Goal: Task Accomplishment & Management: Manage account settings

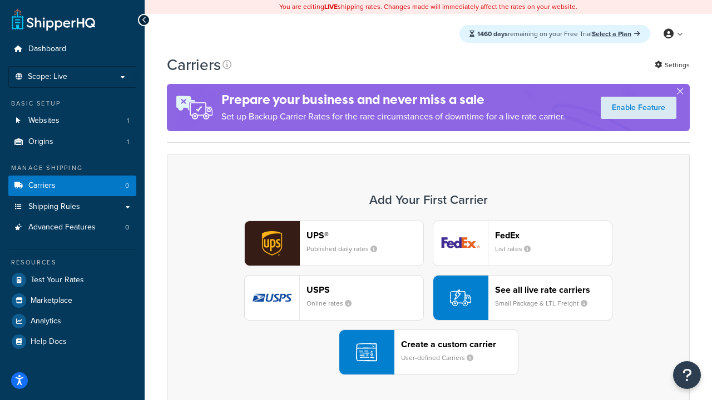
click at [428, 298] on div "UPS® Published daily rates FedEx List rates USPS Online rates See all live rate…" at bounding box center [428, 298] width 499 height 155
click at [553, 235] on header "FedEx" at bounding box center [553, 235] width 117 height 11
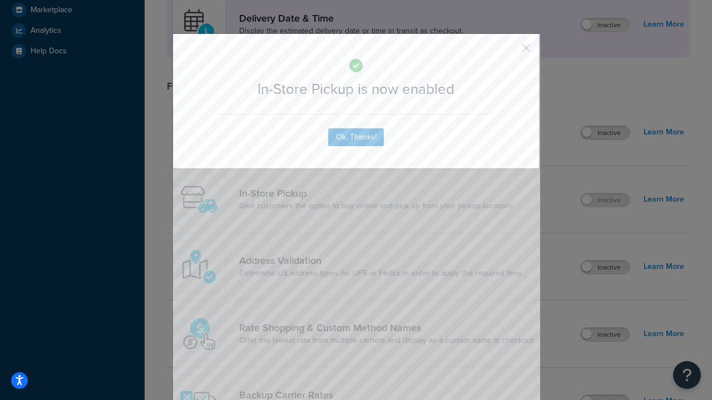
scroll to position [312, 0]
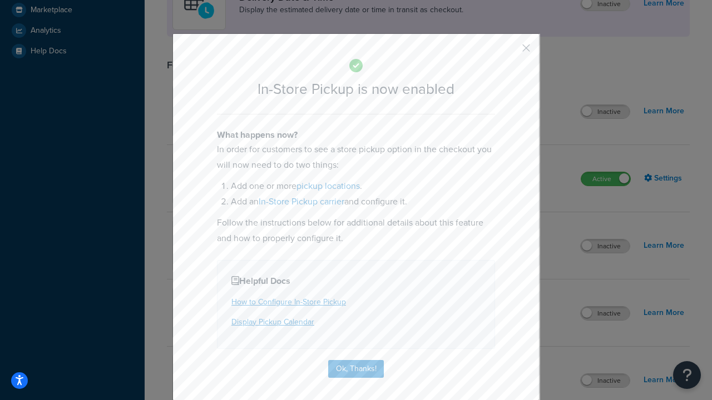
click at [509, 52] on button "button" at bounding box center [509, 52] width 3 height 3
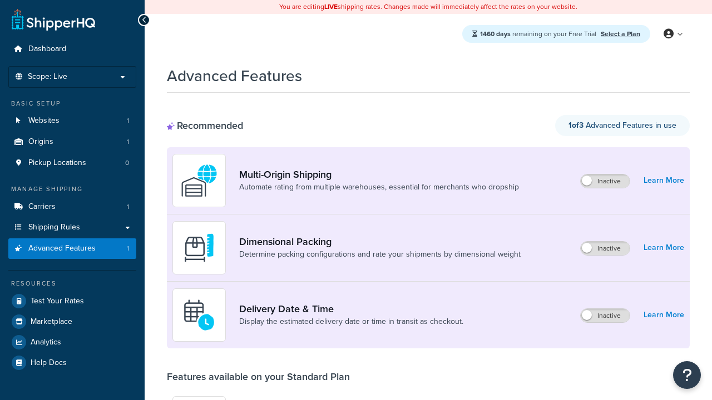
scroll to position [291, 0]
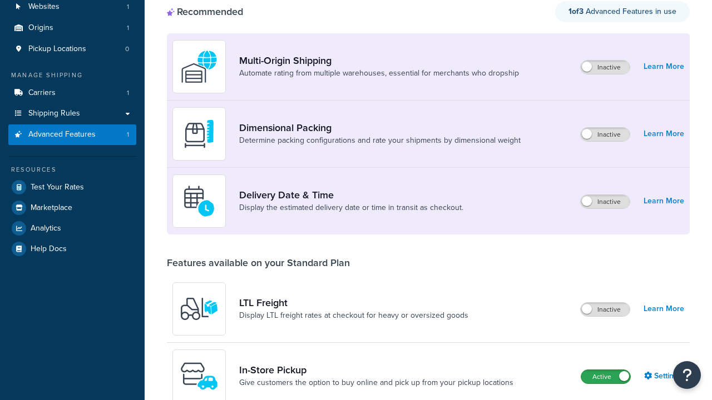
click at [606, 370] on label "Active" at bounding box center [605, 376] width 49 height 13
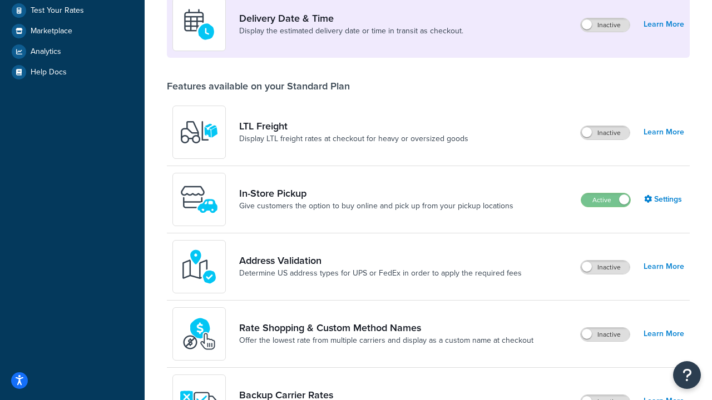
scroll to position [270, 0]
